Goal: Obtain resource: Download file/media

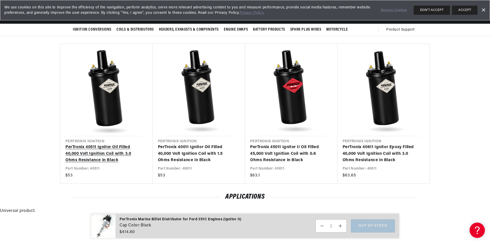
click at [102, 146] on link "PerTronix 40511 Ignitor Oil Filled 40,000 Volt Ignition Coil with 3.0 Ohms Resi…" at bounding box center [103, 154] width 77 height 20
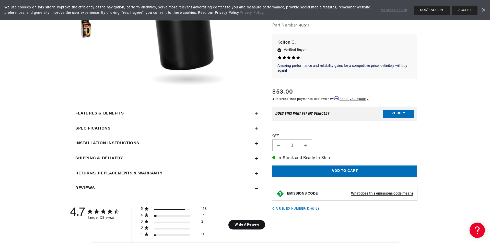
scroll to position [179, 0]
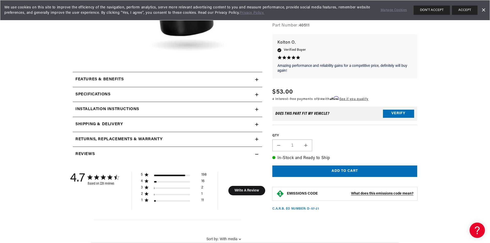
click at [103, 108] on h2 "Installation instructions" at bounding box center [107, 109] width 64 height 7
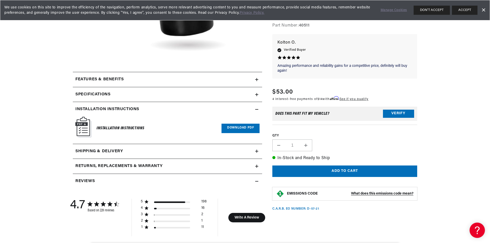
click at [86, 125] on img at bounding box center [83, 127] width 16 height 21
click at [248, 127] on link "Download PDF" at bounding box center [240, 128] width 38 height 9
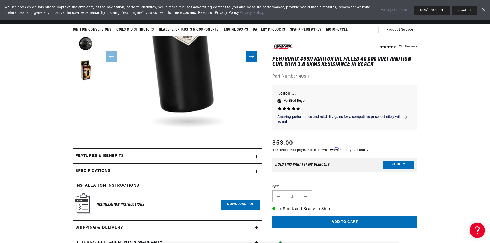
scroll to position [0, 638]
